Goal: Information Seeking & Learning: Learn about a topic

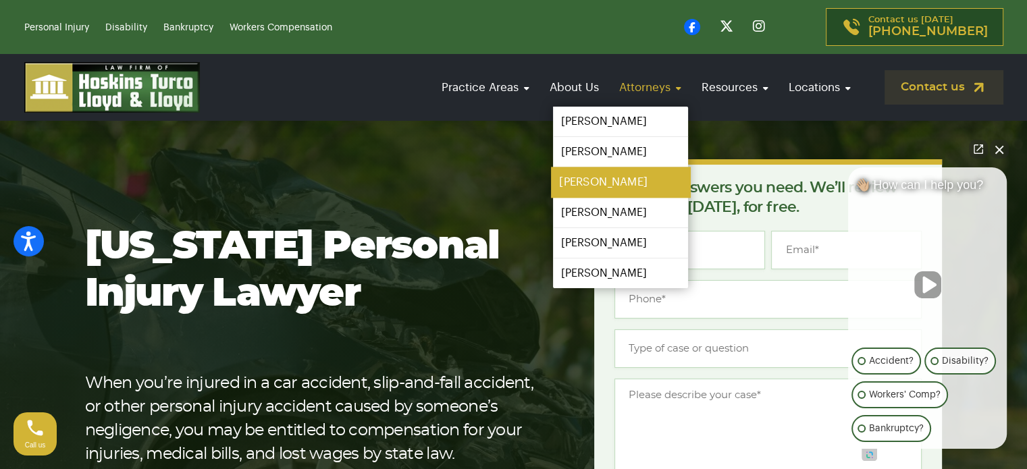
click at [599, 175] on link "[PERSON_NAME]" at bounding box center [620, 182] width 139 height 30
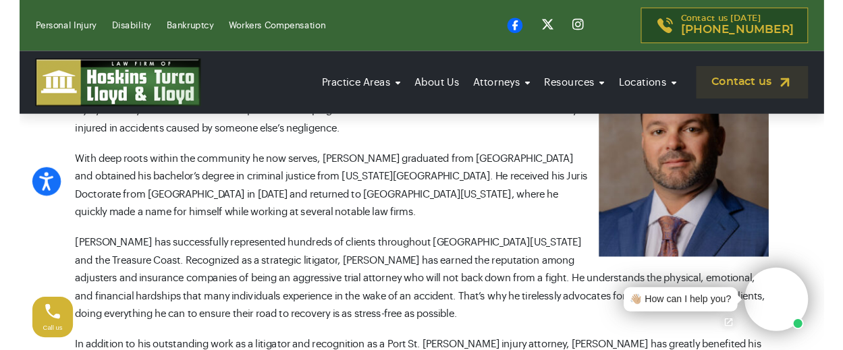
scroll to position [607, 0]
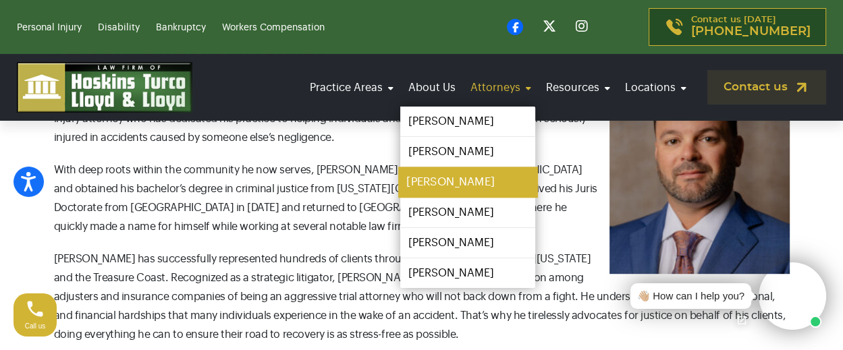
click at [474, 182] on link "[PERSON_NAME]" at bounding box center [467, 182] width 139 height 30
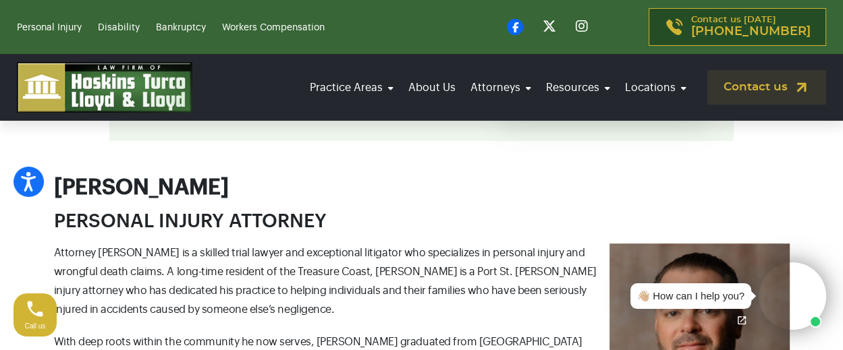
scroll to position [337, 0]
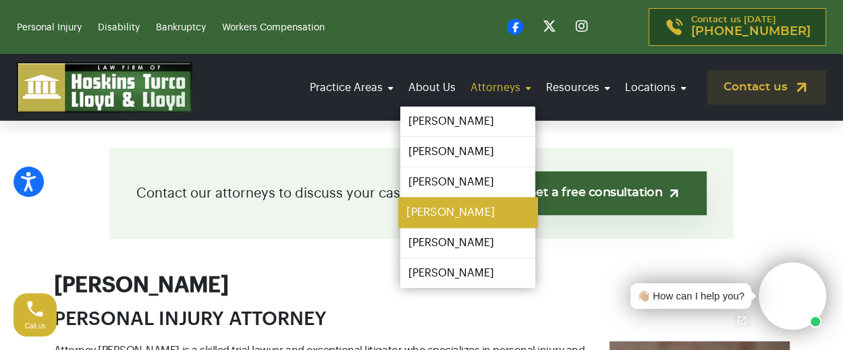
click at [469, 208] on link "[PERSON_NAME]" at bounding box center [467, 213] width 139 height 30
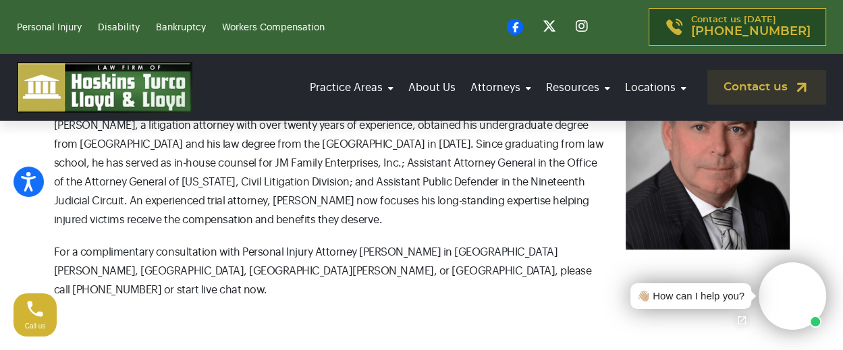
scroll to position [540, 0]
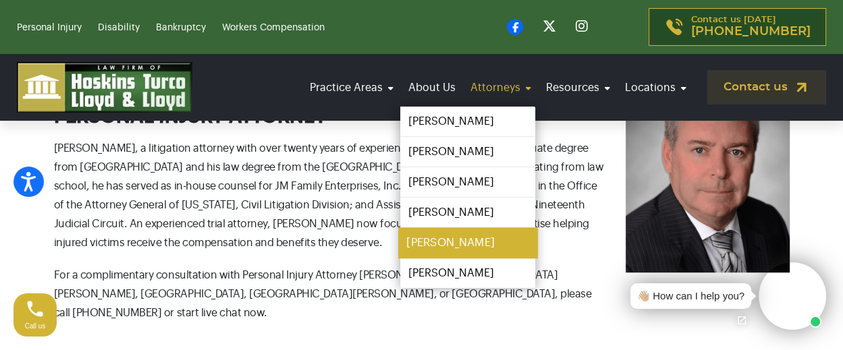
click at [461, 236] on link "[PERSON_NAME]" at bounding box center [467, 243] width 139 height 30
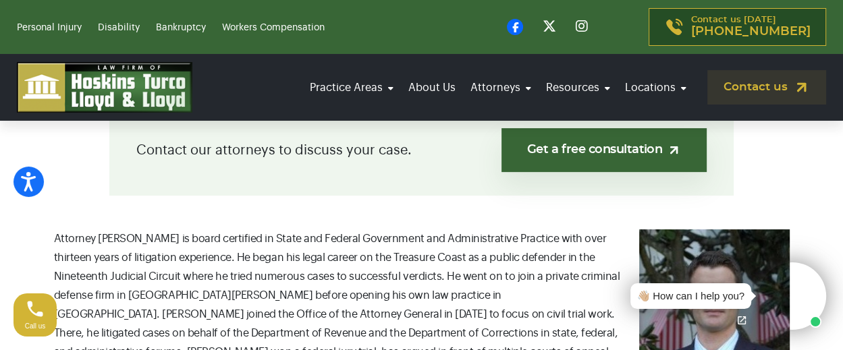
scroll to position [410, 0]
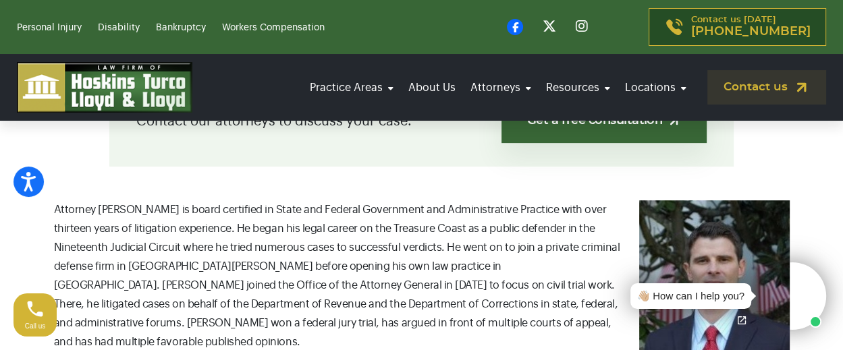
drag, startPoint x: 0, startPoint y: 0, endPoint x: 461, endPoint y: 236, distance: 517.7
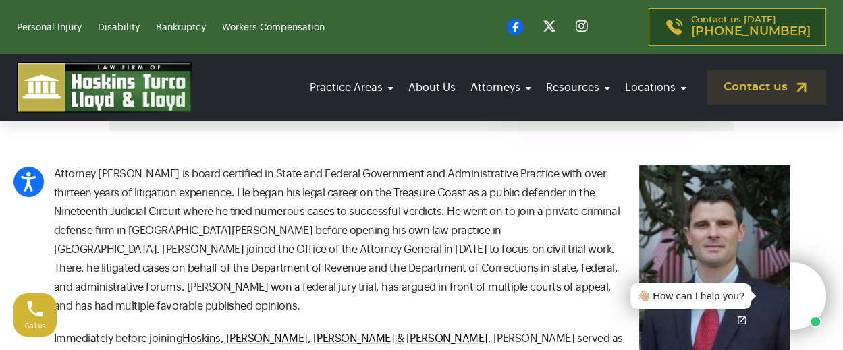
scroll to position [445, 0]
